Goal: Information Seeking & Learning: Learn about a topic

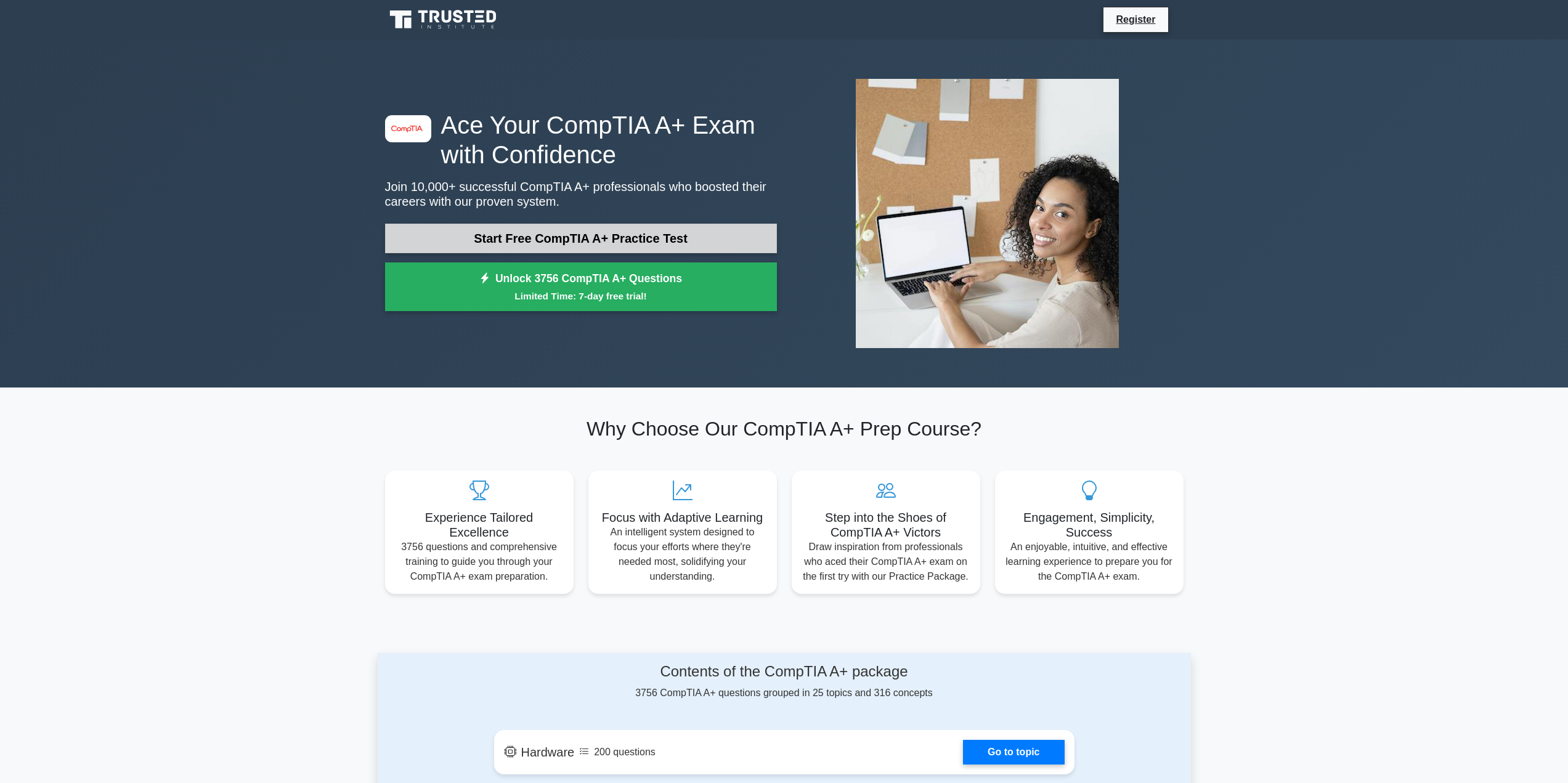
click at [578, 241] on link "Start Free CompTIA A+ Practice Test" at bounding box center [581, 238] width 392 height 30
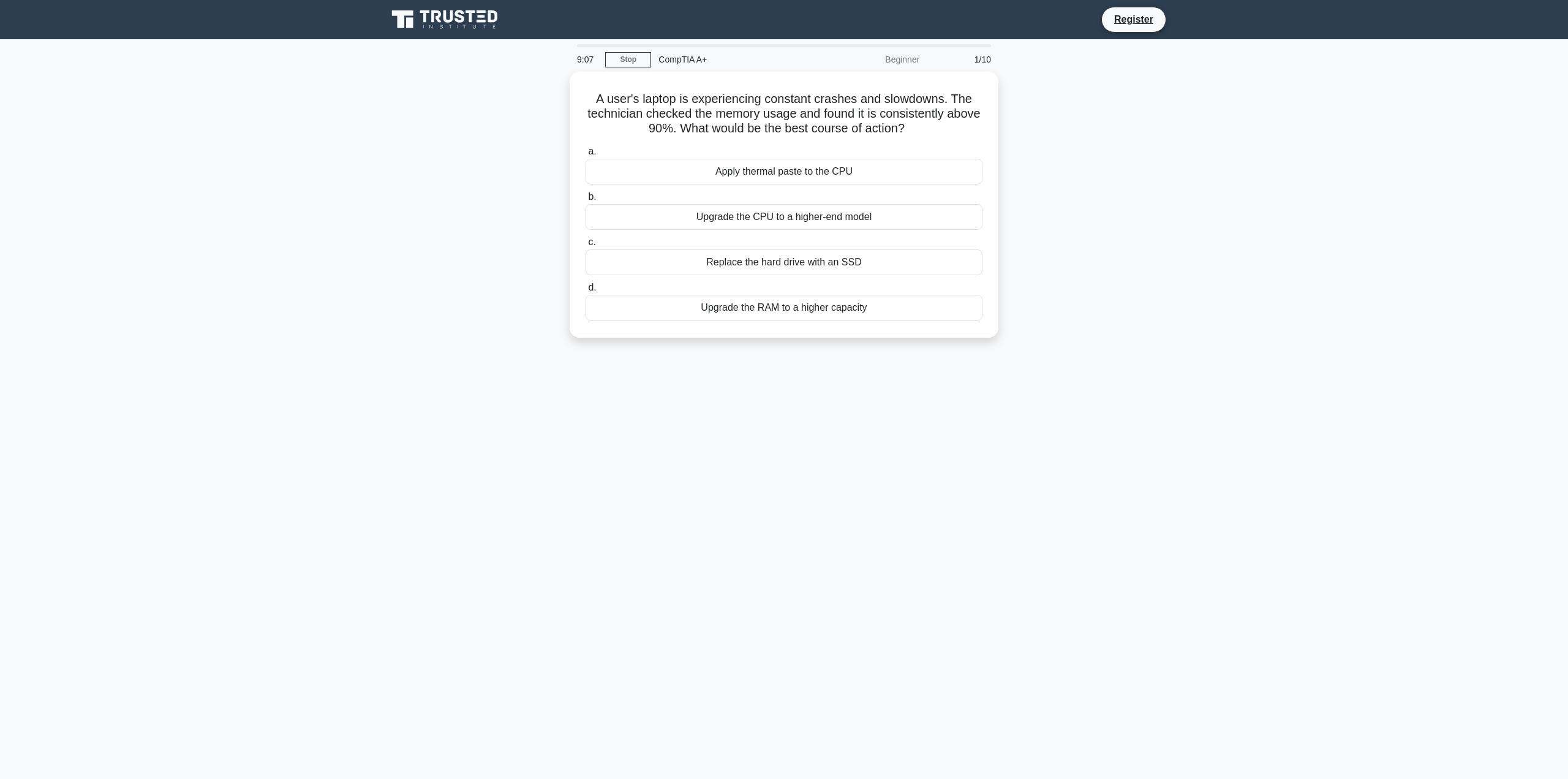
click at [1093, 388] on div "9:07 Stop CompTIA A+ Beginner 1/10 A user's laptop is experiencing constant cra…" at bounding box center [784, 351] width 809 height 613
click at [772, 309] on div "Upgrade the RAM to a higher capacity" at bounding box center [784, 305] width 397 height 26
click at [586, 289] on input "d. Upgrade the RAM to a higher capacity" at bounding box center [586, 285] width 0 height 8
click at [880, 310] on div "Isolate the affected server from the network" at bounding box center [784, 305] width 397 height 26
click at [586, 289] on input "d. Isolate the affected server from the network" at bounding box center [586, 285] width 0 height 8
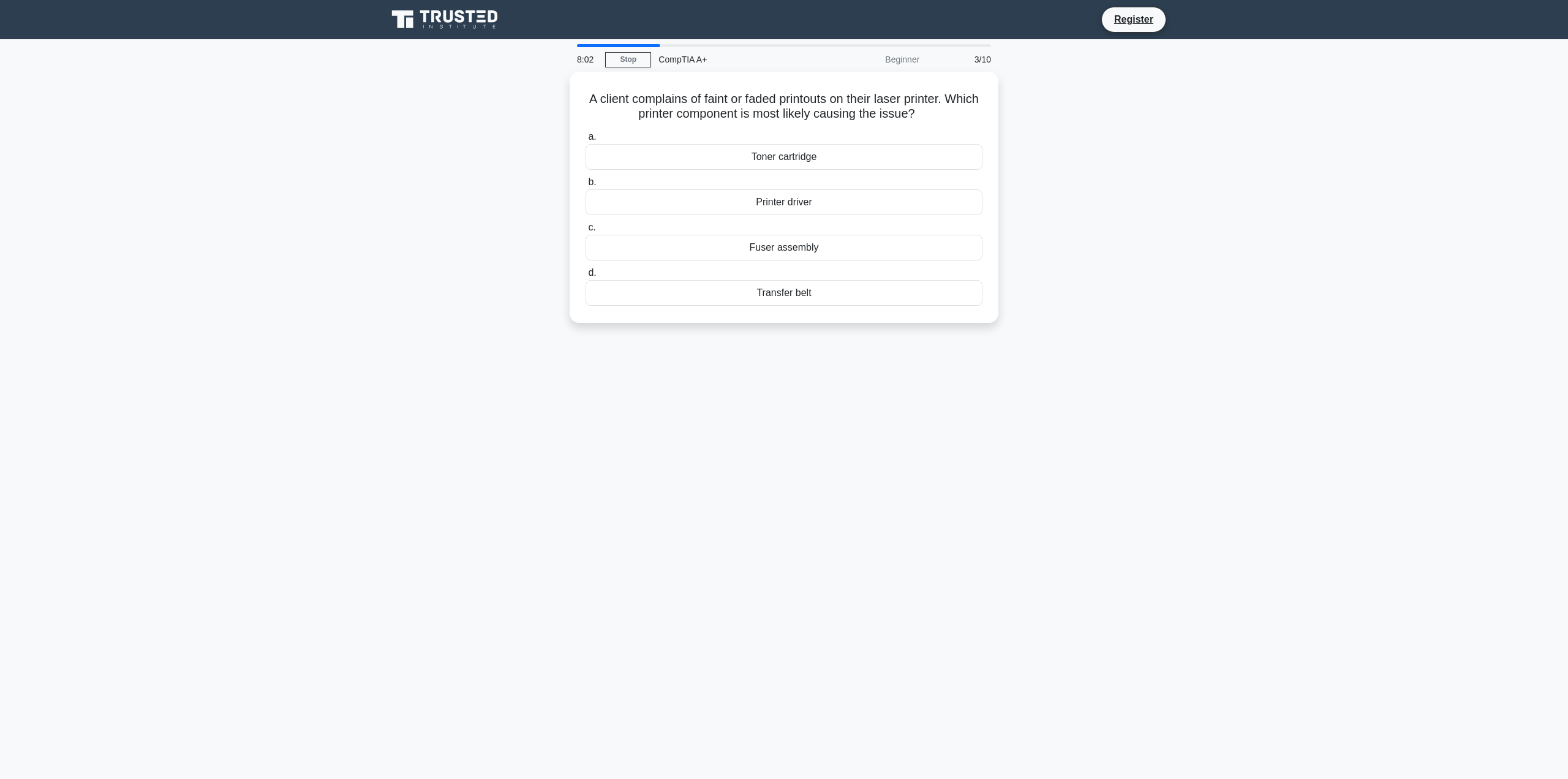
drag, startPoint x: 1218, startPoint y: 345, endPoint x: 1214, endPoint y: 338, distance: 8.1
click at [1215, 345] on main "8:02 Stop CompTIA A+ Beginner 3/10 A client complains of faint or faded printou…" at bounding box center [784, 409] width 1568 height 740
click at [835, 152] on div "Toner cartridge" at bounding box center [784, 154] width 397 height 26
click at [586, 138] on input "a. Toner cartridge" at bounding box center [586, 133] width 0 height 8
click at [817, 160] on div "Upgrade to a VR-ready GPU" at bounding box center [784, 154] width 397 height 26
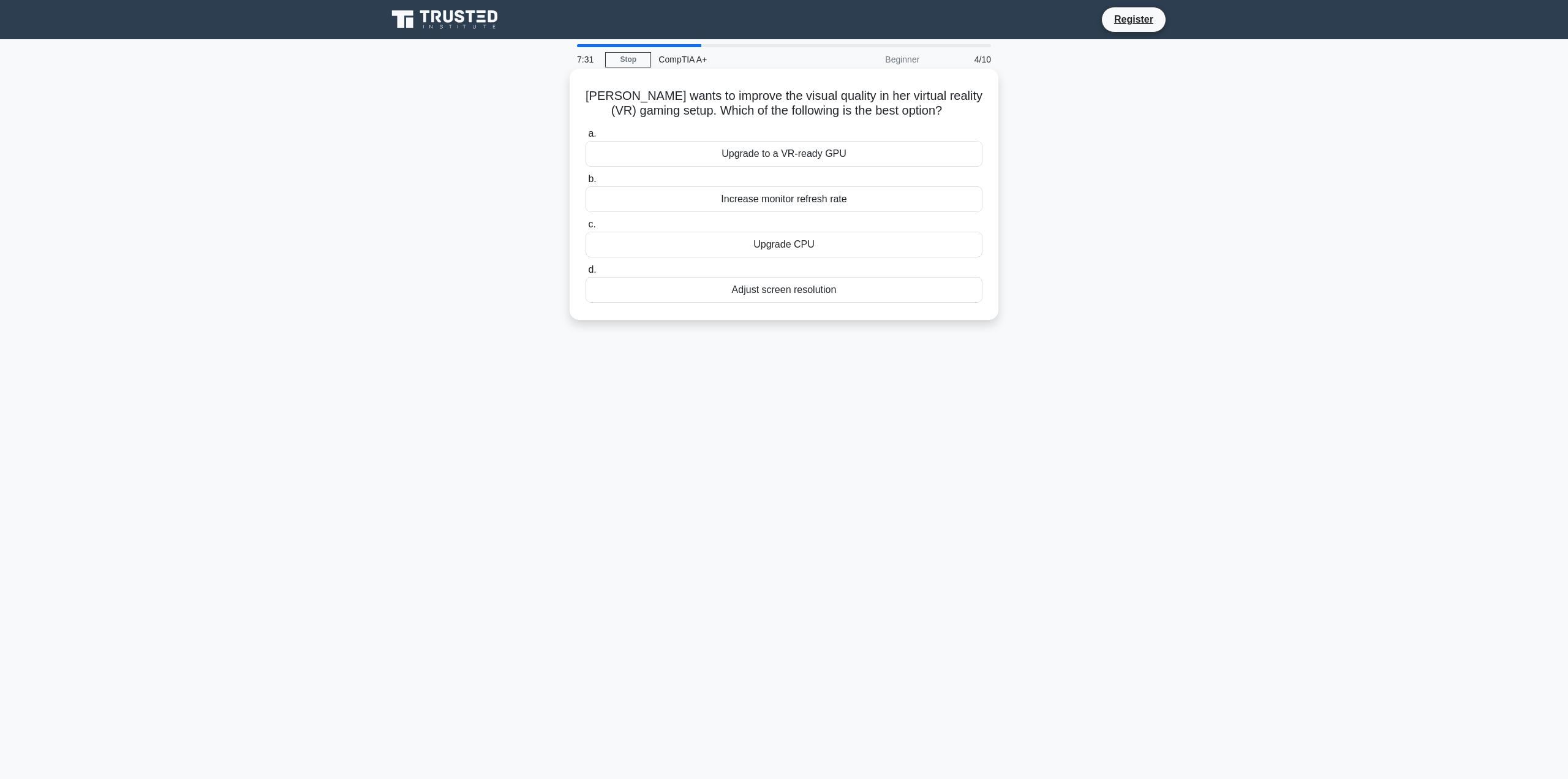
click at [586, 138] on input "a. Upgrade to a VR-ready GPU" at bounding box center [586, 133] width 0 height 8
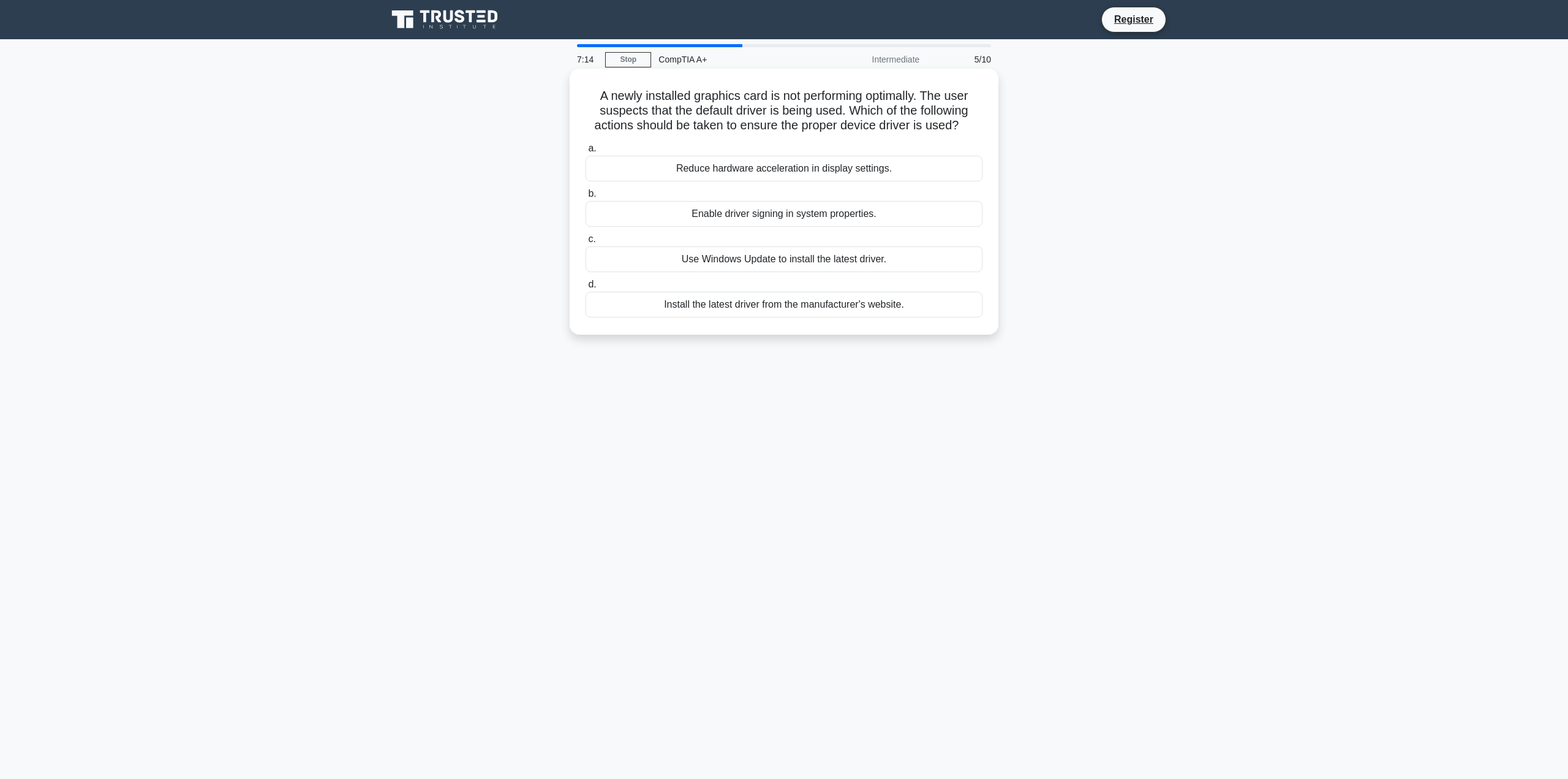
click at [834, 306] on div "Install the latest driver from the manufacturer's website." at bounding box center [784, 305] width 397 height 26
click at [586, 289] on input "d. Install the latest driver from the manufacturer's website." at bounding box center [586, 285] width 0 height 8
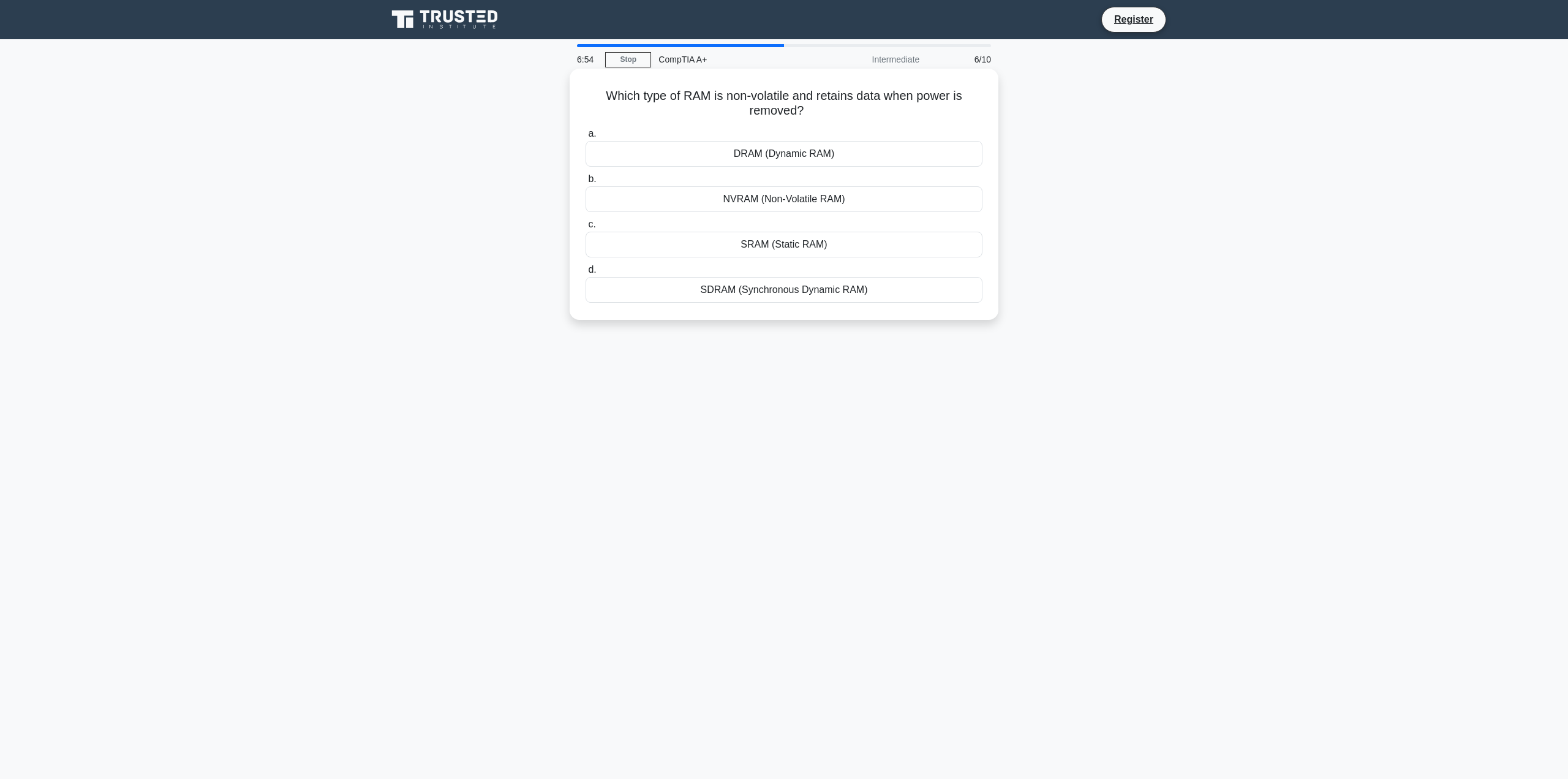
click at [810, 203] on div "NVRAM (Non-Volatile RAM)" at bounding box center [784, 199] width 397 height 26
click at [586, 183] on input "b. NVRAM (Non-Volatile RAM)" at bounding box center [586, 179] width 0 height 8
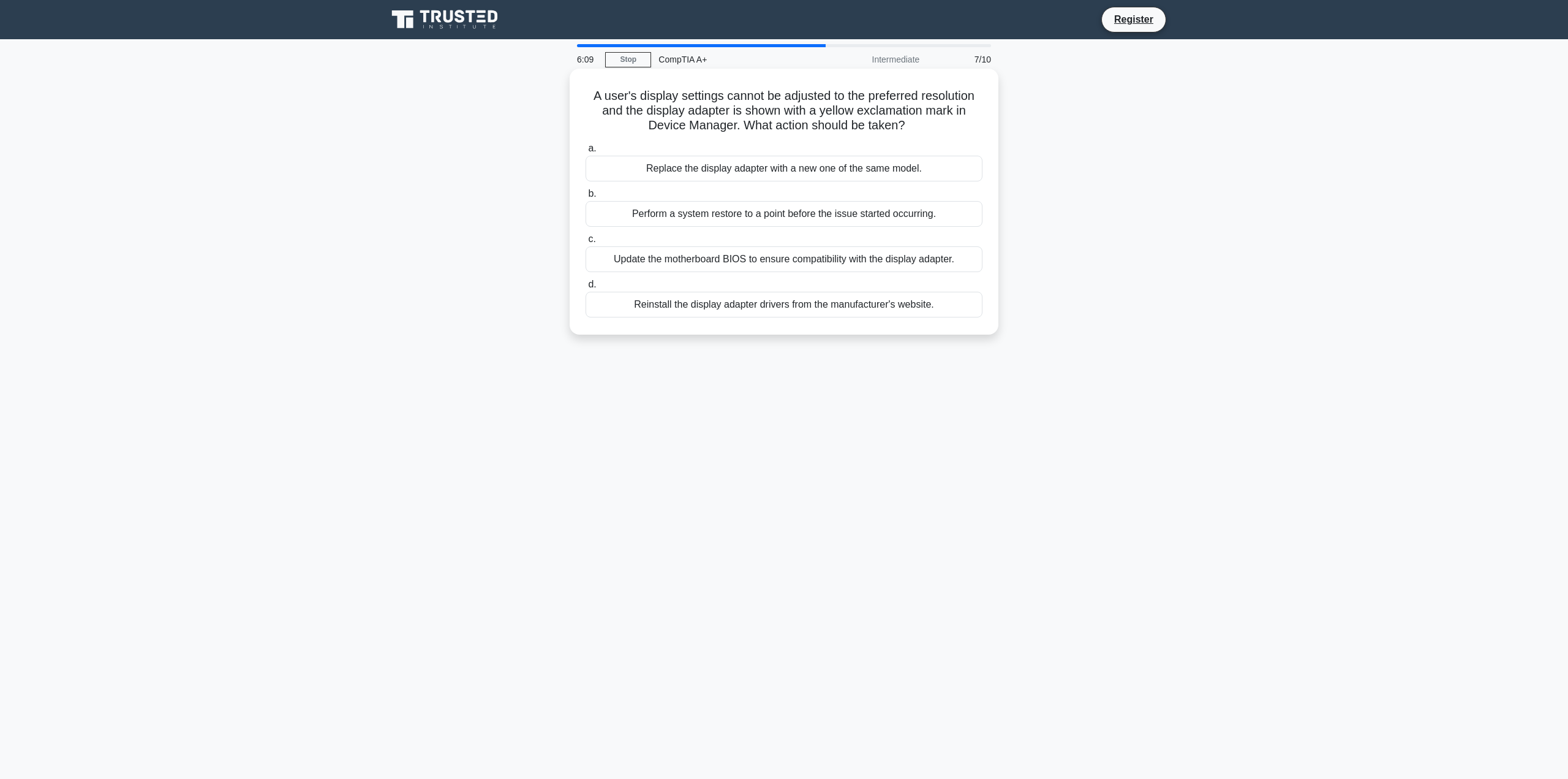
click at [802, 313] on div "Reinstall the display adapter drivers from the manufacturer's website." at bounding box center [784, 305] width 397 height 26
click at [586, 289] on input "d. Reinstall the display adapter drivers from the manufacturer's website." at bounding box center [586, 285] width 0 height 8
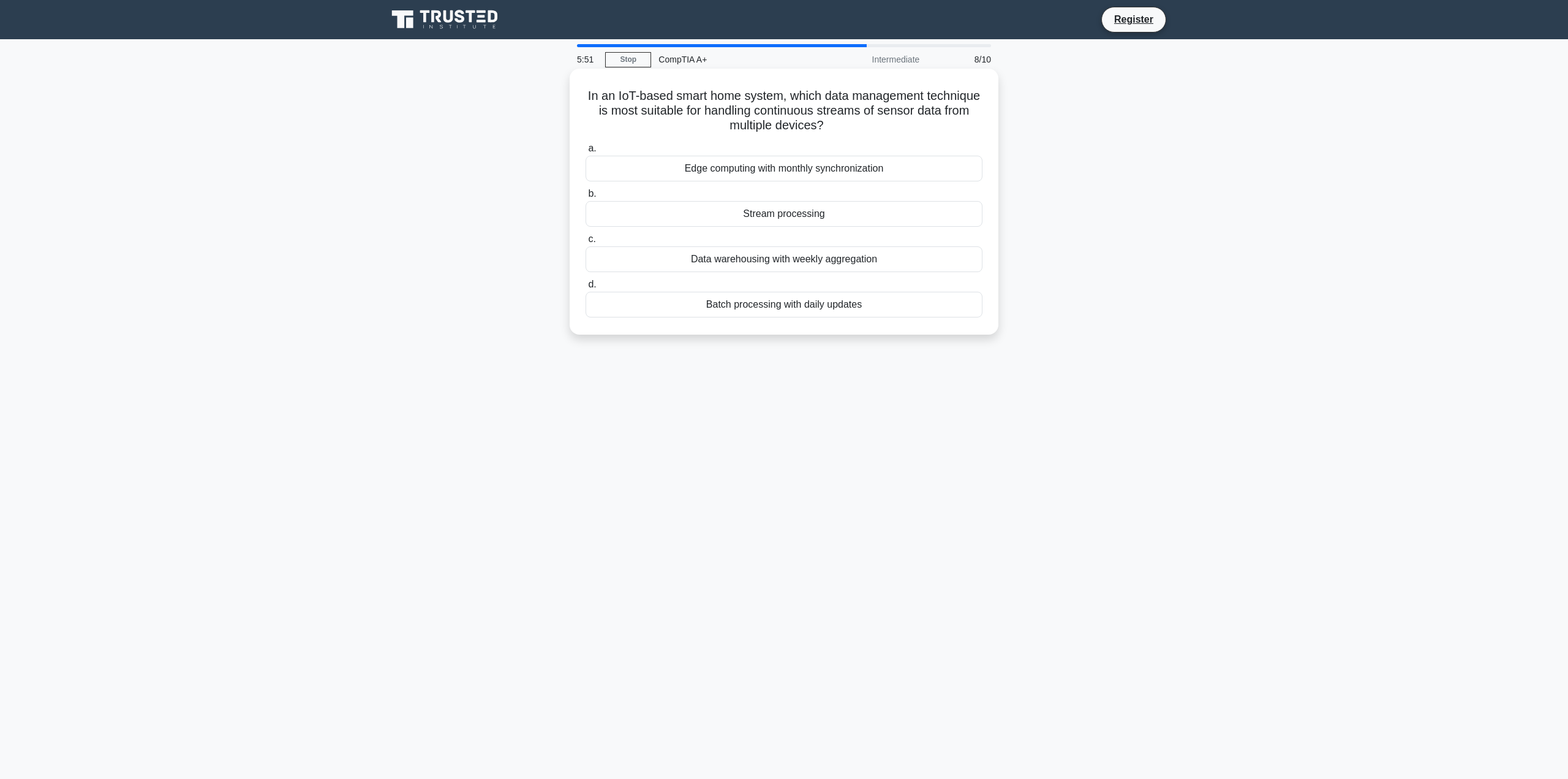
click at [833, 213] on div "Stream processing" at bounding box center [784, 214] width 397 height 26
click at [586, 198] on input "b. Stream processing" at bounding box center [586, 194] width 0 height 8
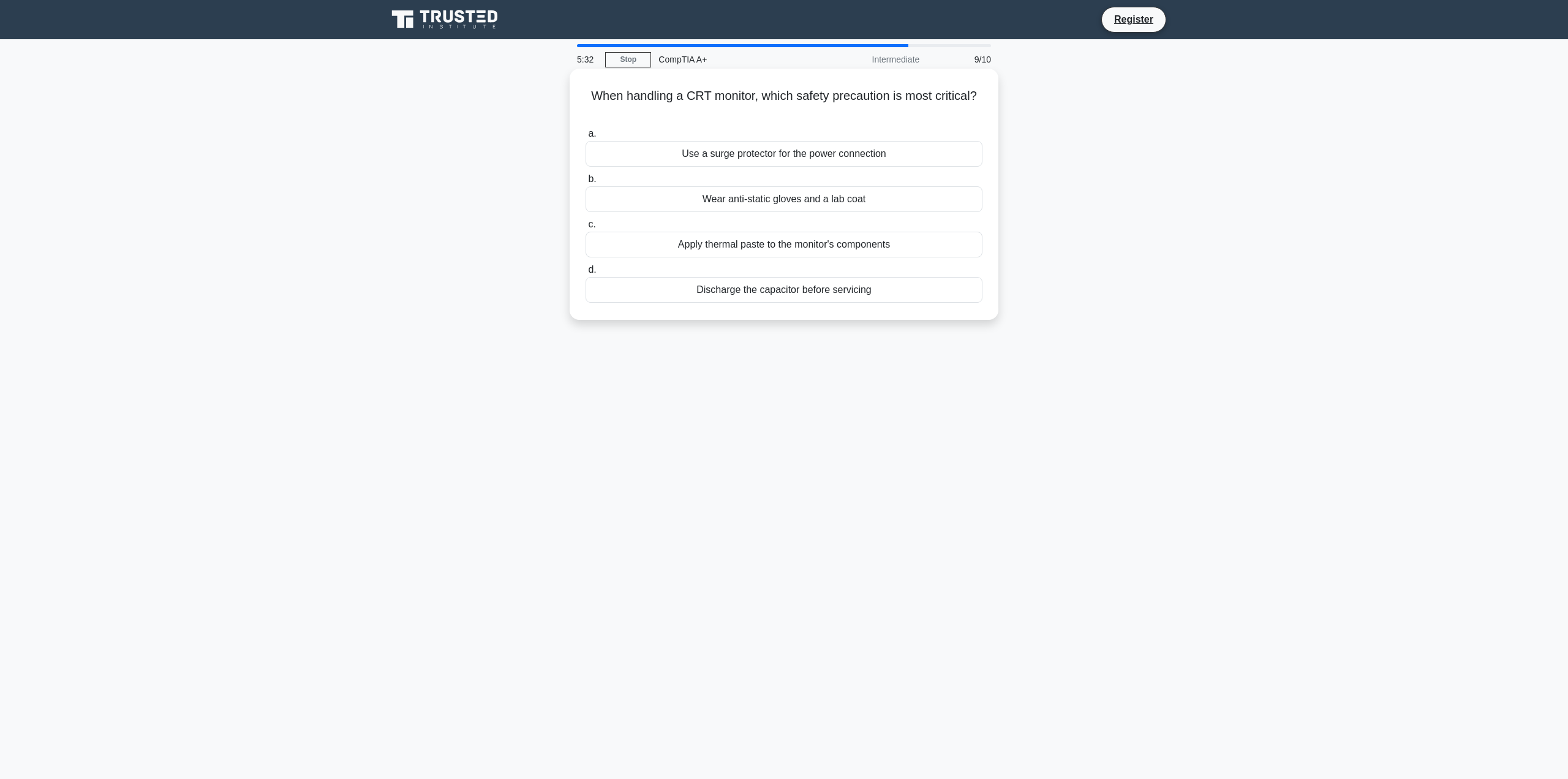
click at [705, 305] on div "a. Use a surge protector for the power connection b. Wear anti-static gloves an…" at bounding box center [784, 215] width 412 height 181
click at [698, 298] on div "Discharge the capacitor before servicing" at bounding box center [784, 290] width 397 height 26
click at [586, 274] on input "d. Discharge the capacitor before servicing" at bounding box center [586, 270] width 0 height 8
click at [726, 292] on div "FTP (File Transfer Protocol)" at bounding box center [784, 290] width 397 height 26
click at [586, 274] on input "d. FTP (File Transfer Protocol)" at bounding box center [586, 270] width 0 height 8
